Goal: Transaction & Acquisition: Purchase product/service

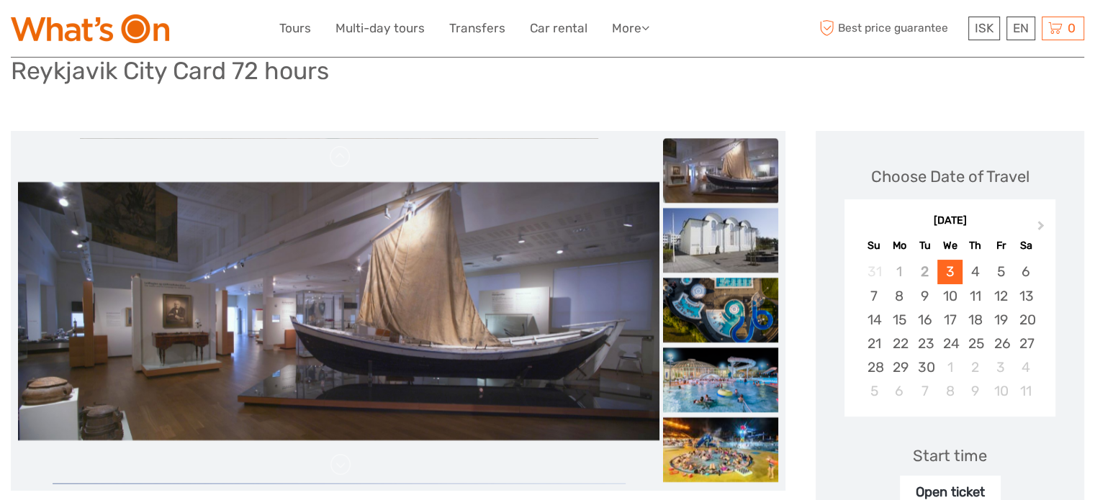
scroll to position [112, 0]
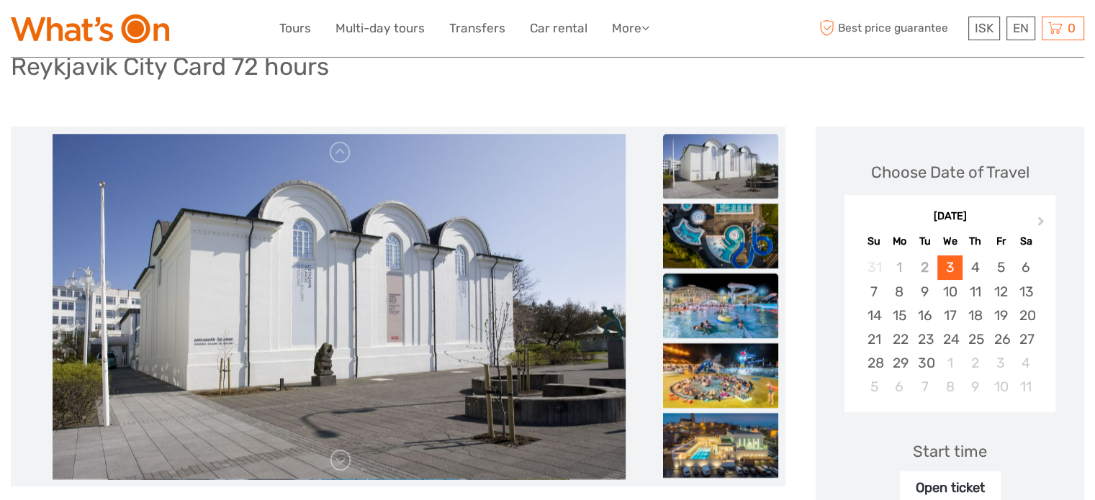
click at [724, 298] on img at bounding box center [720, 306] width 115 height 65
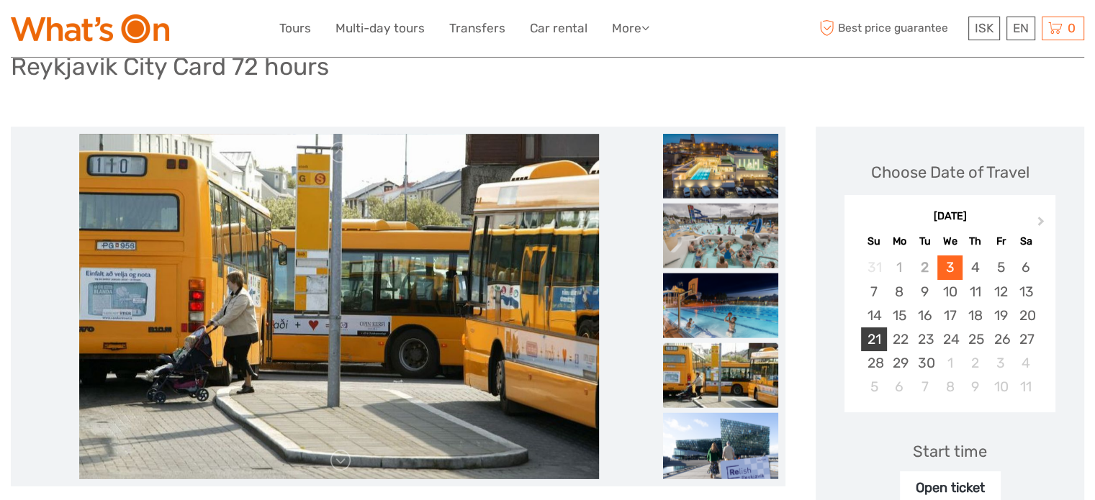
click at [877, 338] on div "21" at bounding box center [873, 340] width 25 height 24
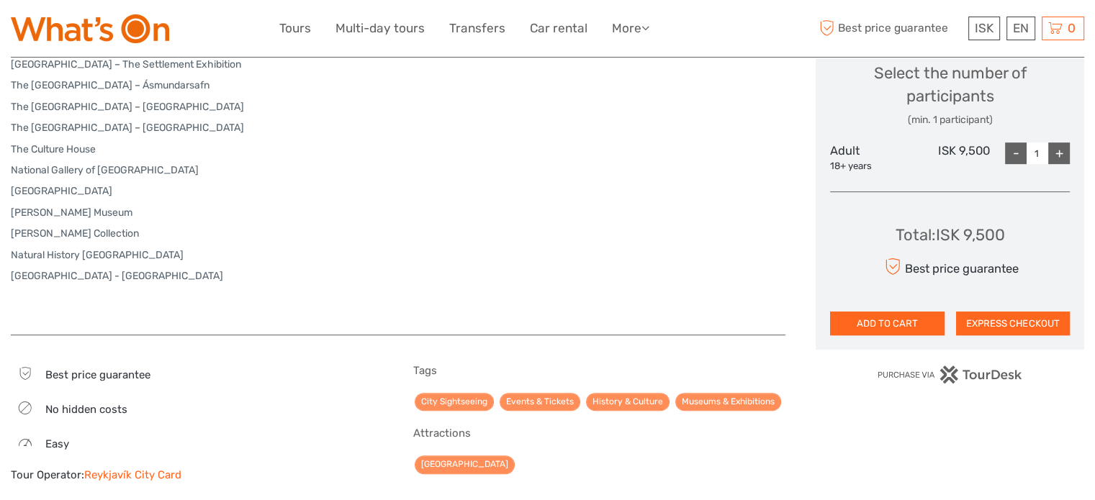
scroll to position [714, 0]
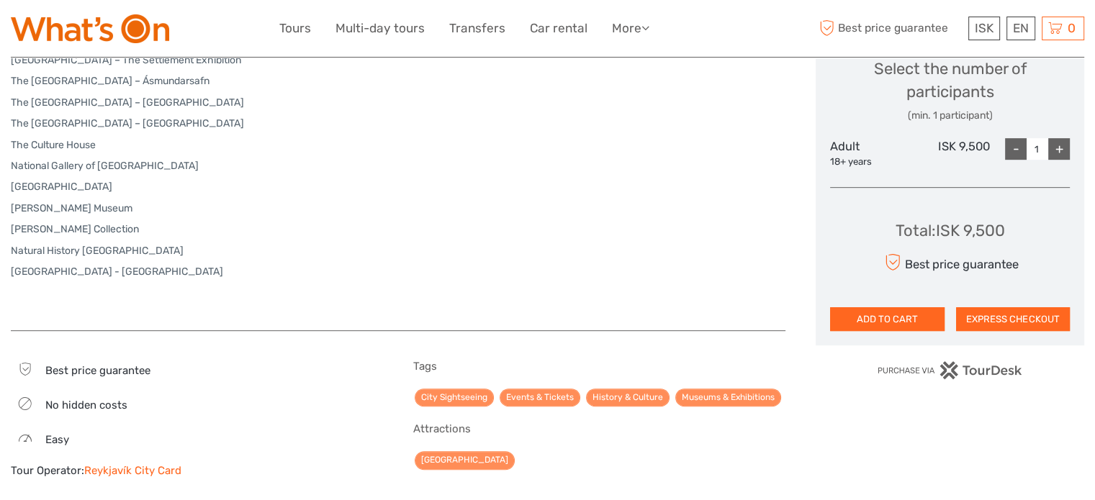
click at [1031, 321] on button "EXPRESS CHECKOUT" at bounding box center [1013, 319] width 114 height 24
